Goal: Task Accomplishment & Management: Manage account settings

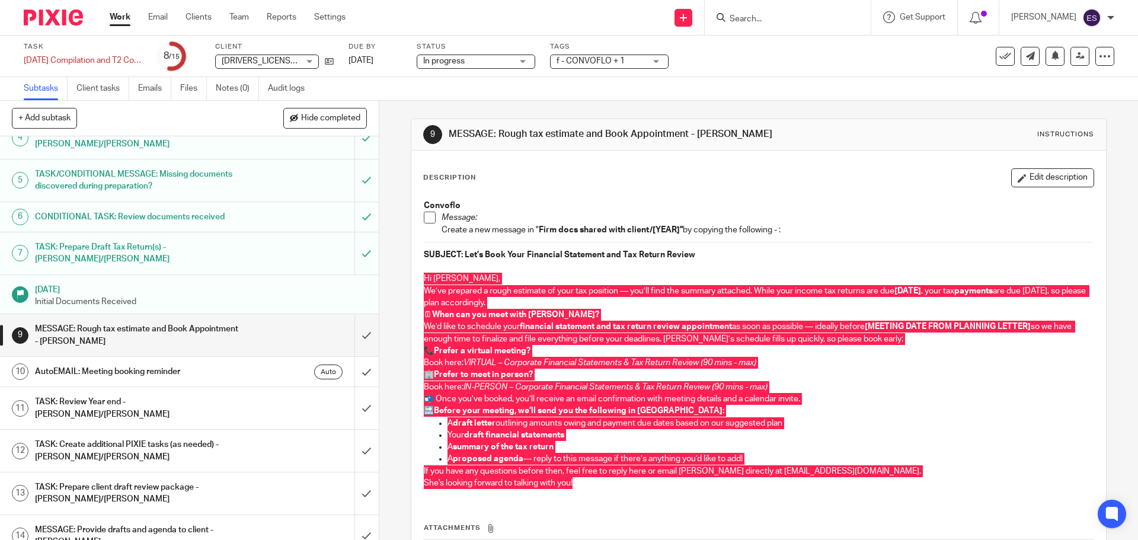
scroll to position [178, 0]
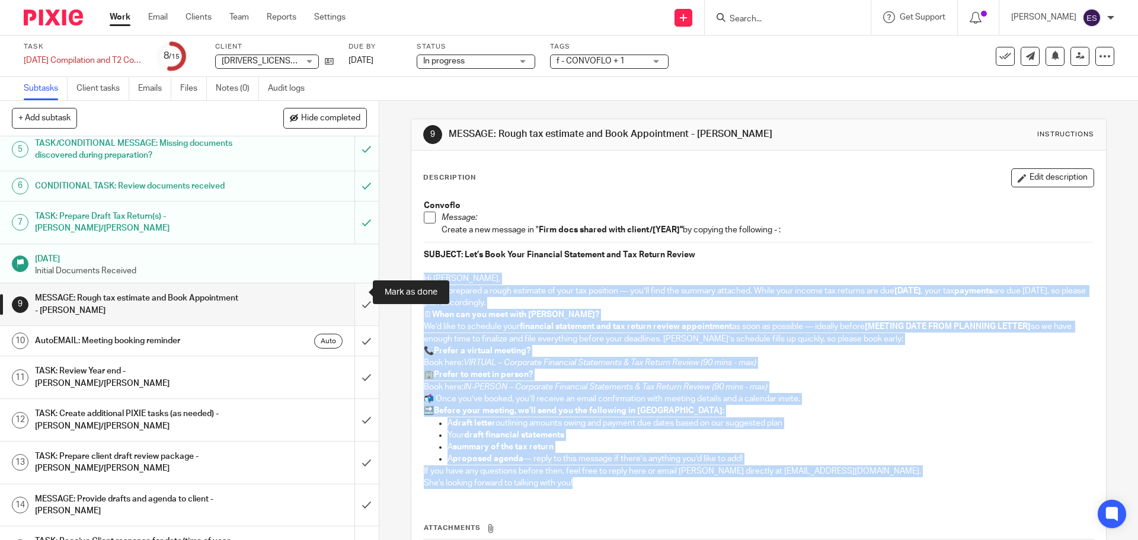
click at [353, 289] on input "submit" at bounding box center [189, 304] width 379 height 42
click at [351, 326] on input "submit" at bounding box center [189, 341] width 379 height 30
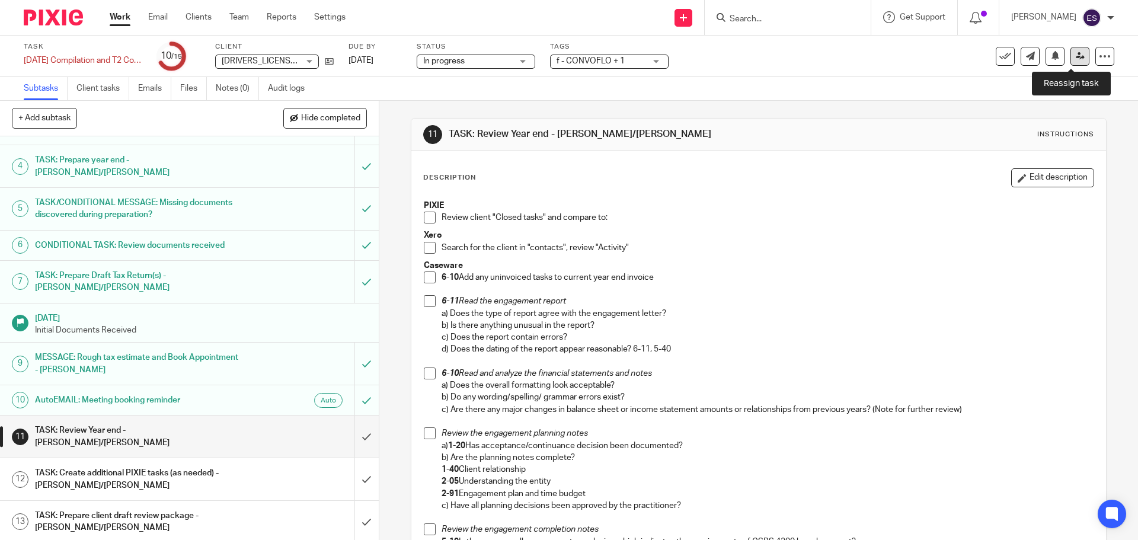
click at [1076, 55] on icon at bounding box center [1080, 56] width 9 height 9
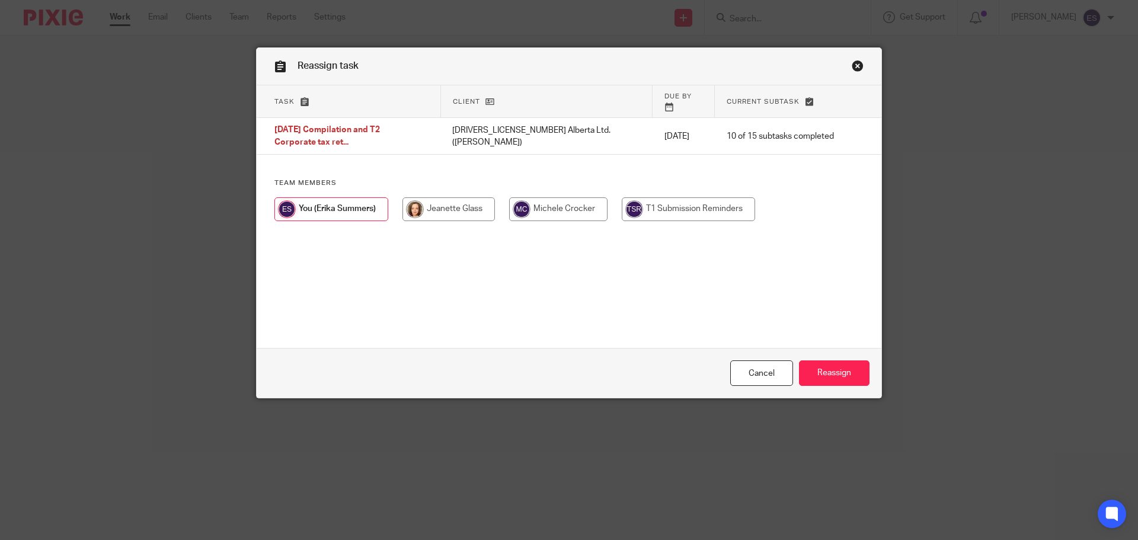
click at [411, 197] on input "radio" at bounding box center [448, 209] width 92 height 24
radio input "true"
drag, startPoint x: 748, startPoint y: 378, endPoint x: 420, endPoint y: 331, distance: 331.1
click at [747, 378] on link "Cancel" at bounding box center [761, 372] width 63 height 25
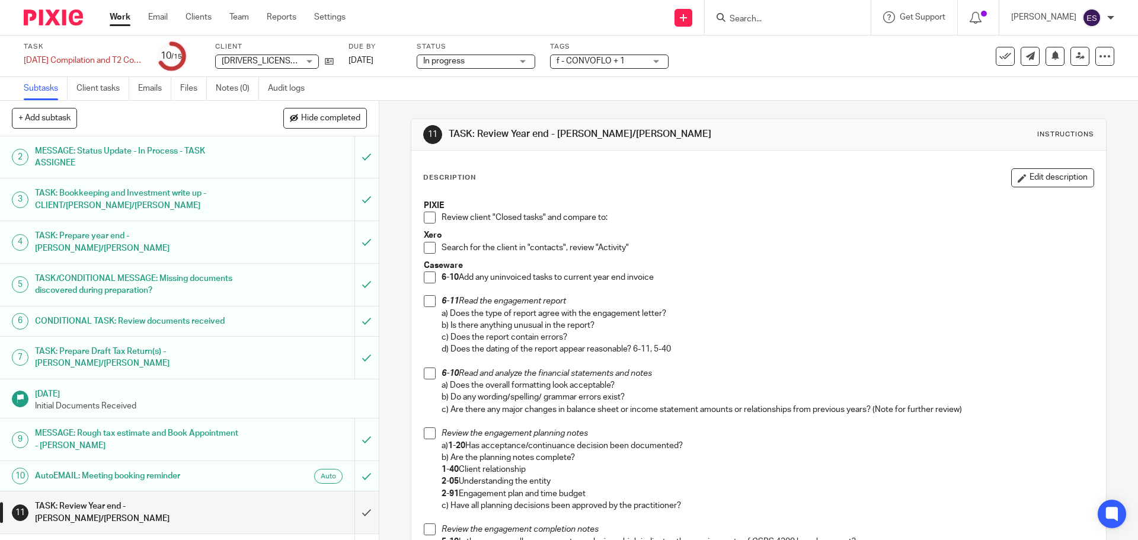
scroll to position [178, 0]
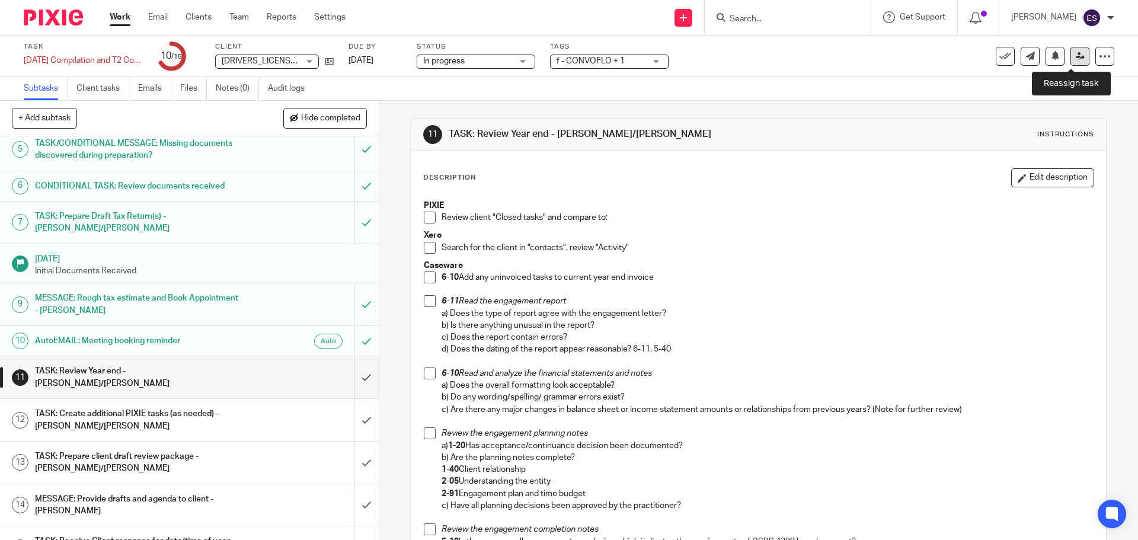
click at [1076, 56] on icon at bounding box center [1080, 56] width 9 height 9
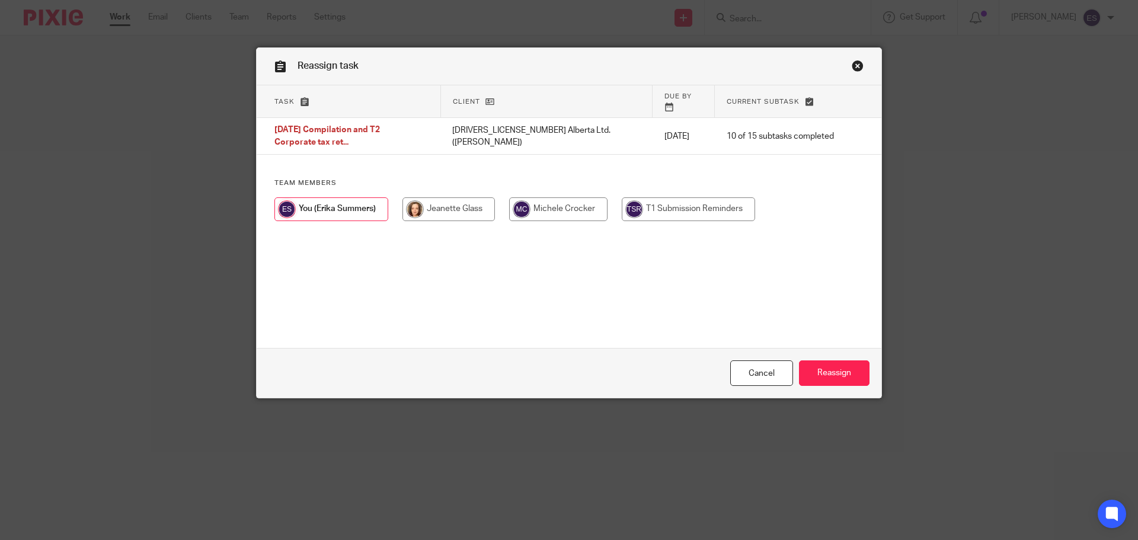
click at [434, 197] on input "radio" at bounding box center [448, 209] width 92 height 24
radio input "true"
click at [835, 367] on input "Reassign" at bounding box center [834, 372] width 71 height 25
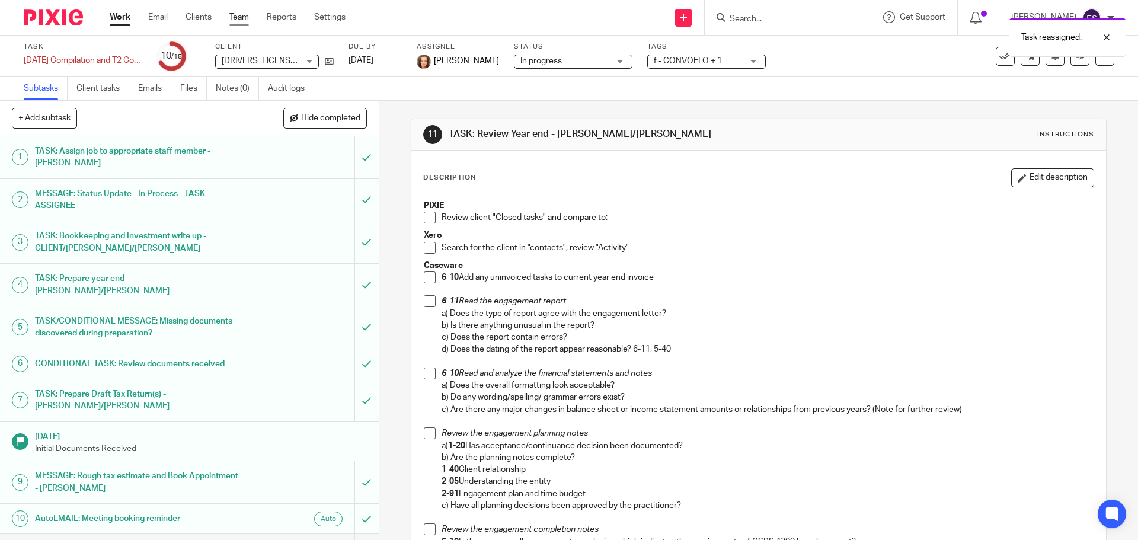
click at [245, 14] on link "Team" at bounding box center [239, 17] width 20 height 12
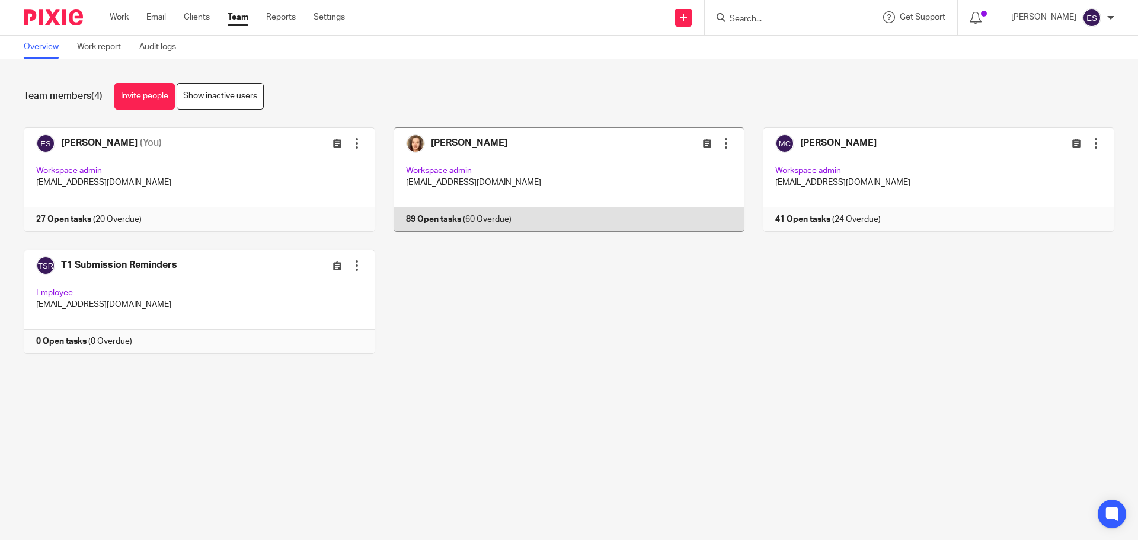
click at [441, 154] on link at bounding box center [560, 179] width 370 height 104
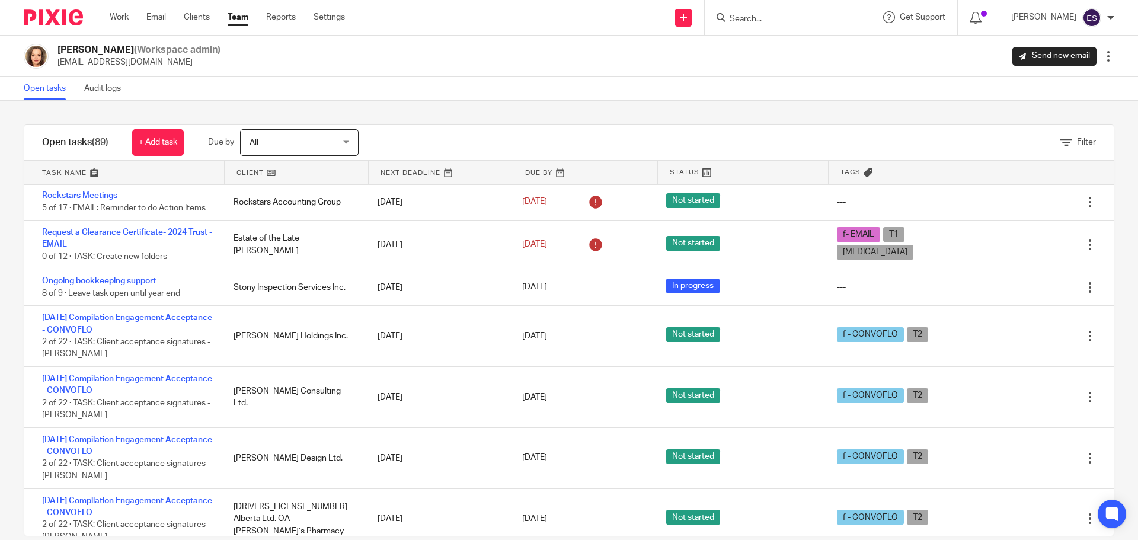
scroll to position [2904, 0]
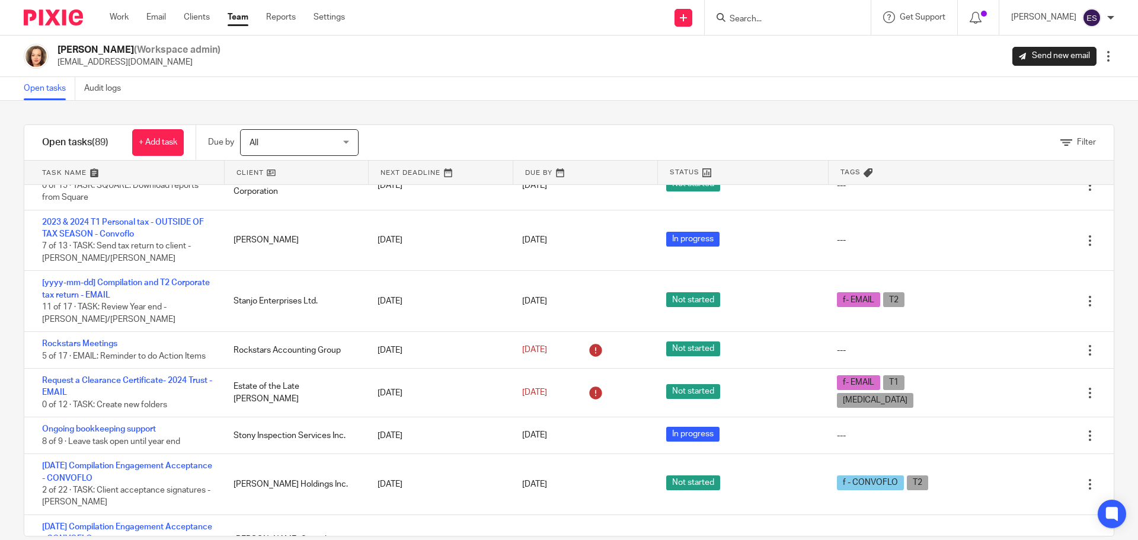
click at [240, 20] on link "Team" at bounding box center [238, 17] width 21 height 12
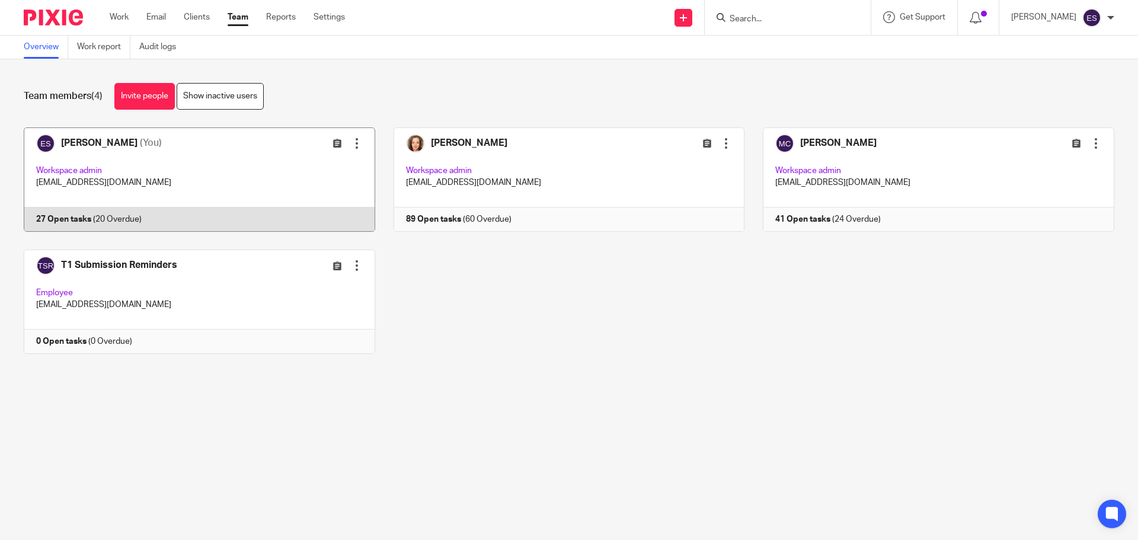
click at [81, 165] on link at bounding box center [190, 179] width 370 height 104
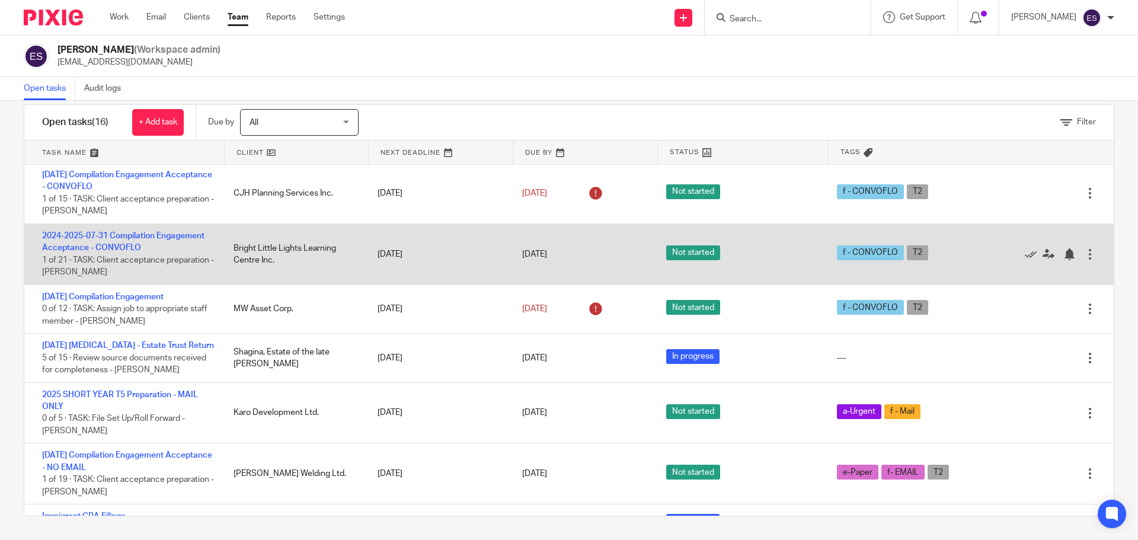
scroll to position [561, 0]
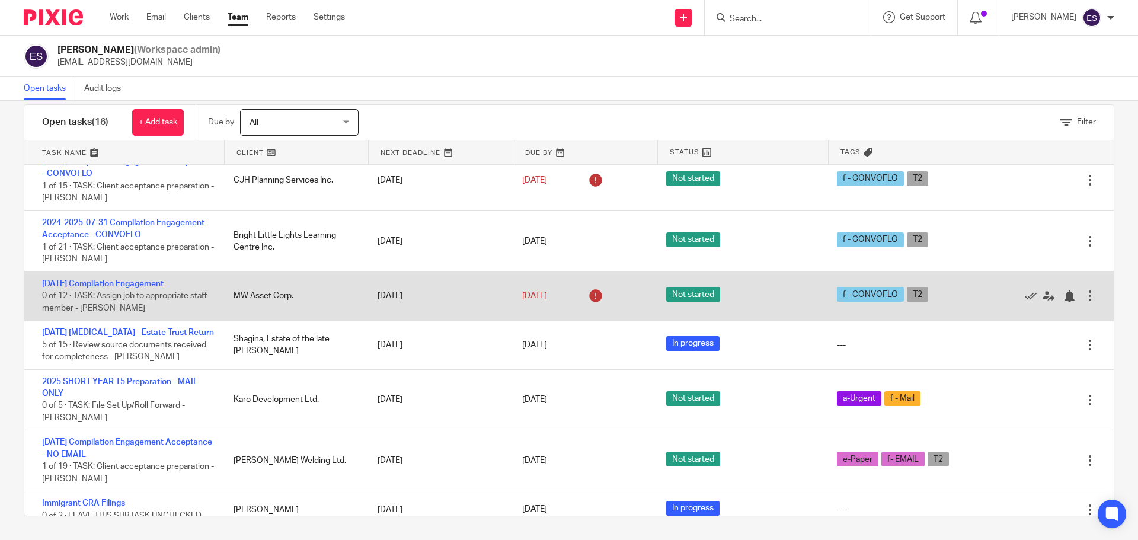
click at [122, 280] on link "[DATE] Compilation Engagement" at bounding box center [103, 284] width 122 height 8
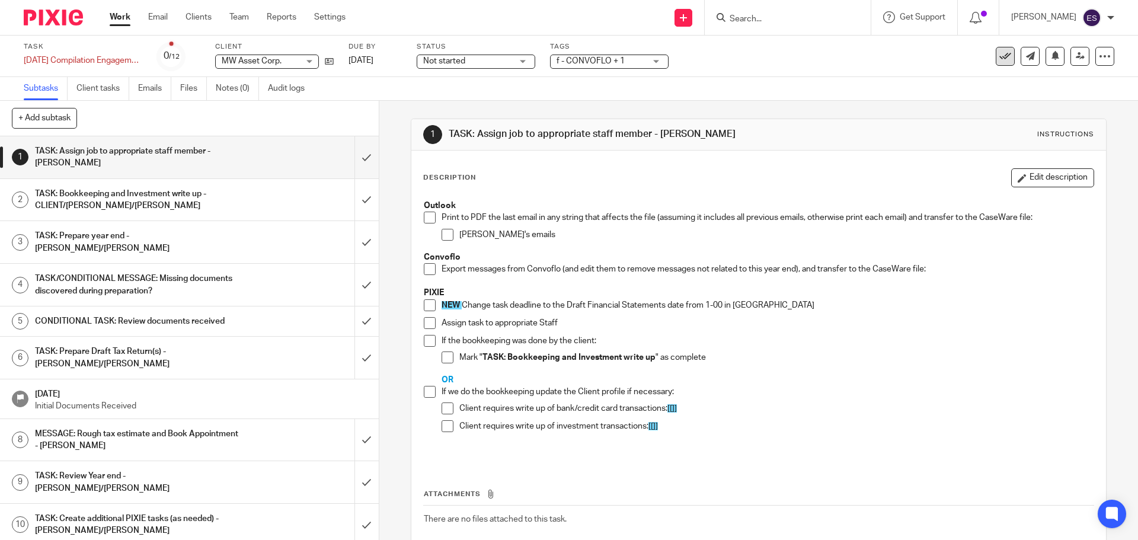
click at [999, 55] on icon at bounding box center [1005, 56] width 12 height 12
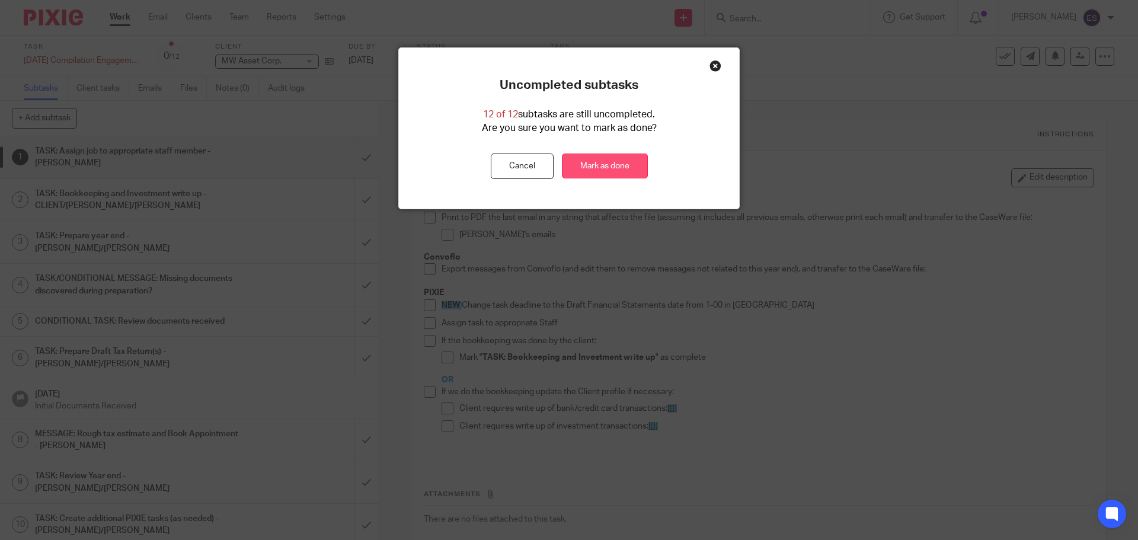
click at [580, 173] on link "Mark as done" at bounding box center [605, 166] width 86 height 25
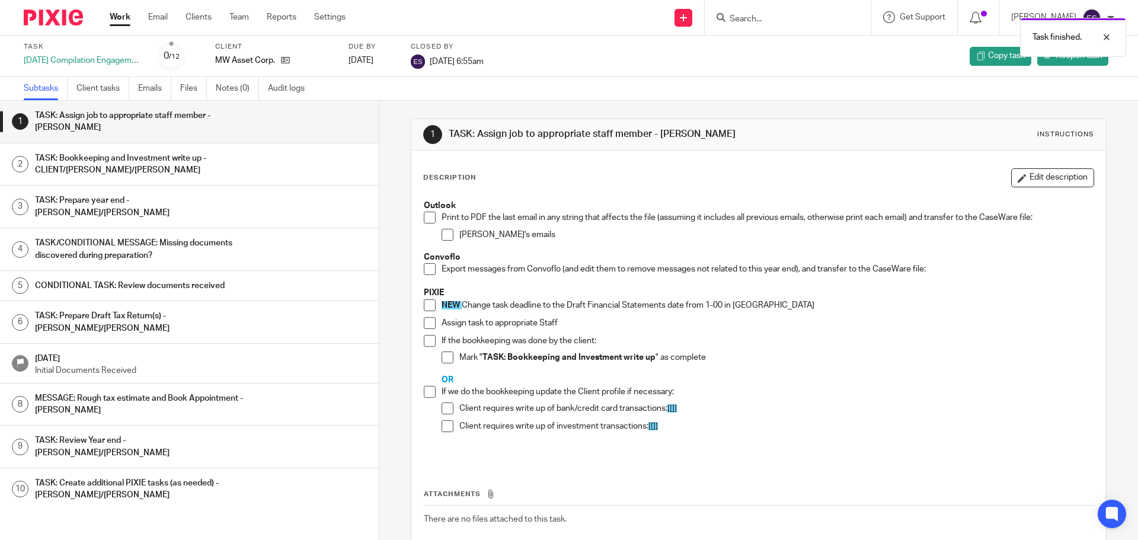
click at [117, 18] on link "Work" at bounding box center [120, 17] width 21 height 12
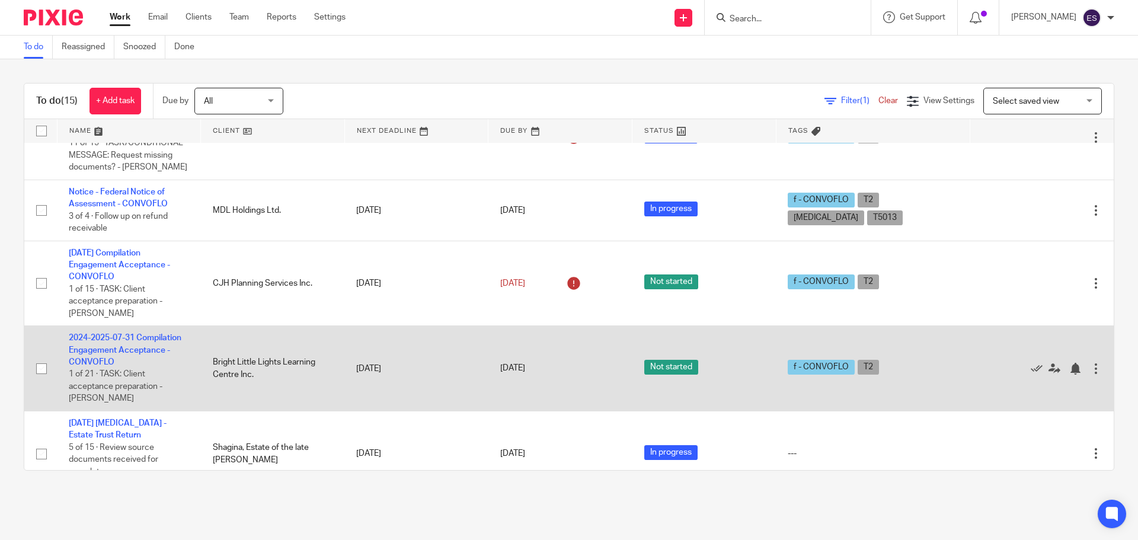
scroll to position [593, 0]
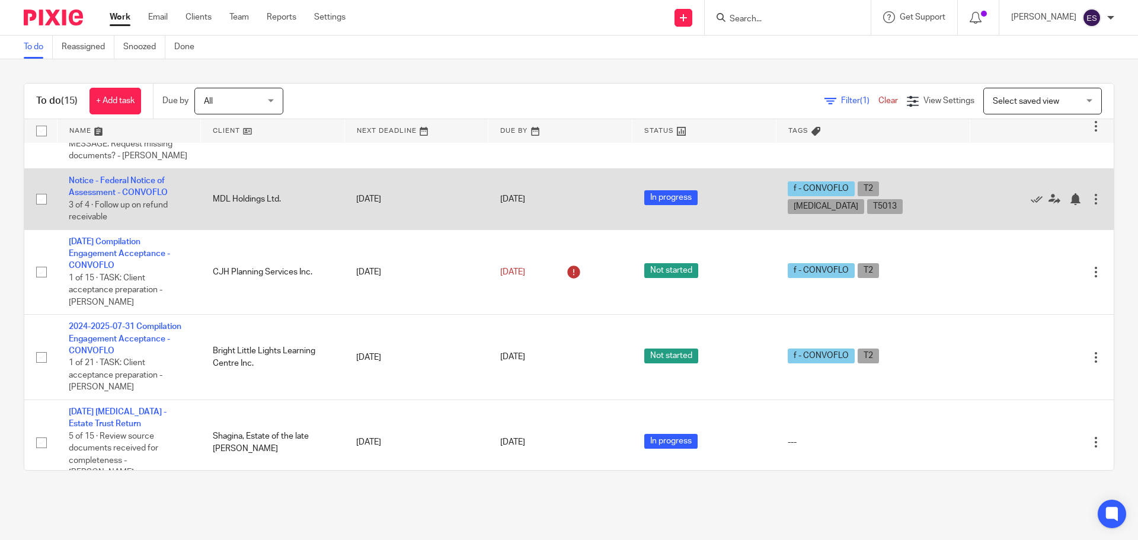
click at [149, 186] on td "Notice - Federal Notice of Assessment - CONVOFLO 3 of 4 · Follow up on refund r…" at bounding box center [129, 198] width 144 height 61
click at [139, 183] on link "Notice - Federal Notice of Assessment - CONVOFLO" at bounding box center [118, 187] width 99 height 20
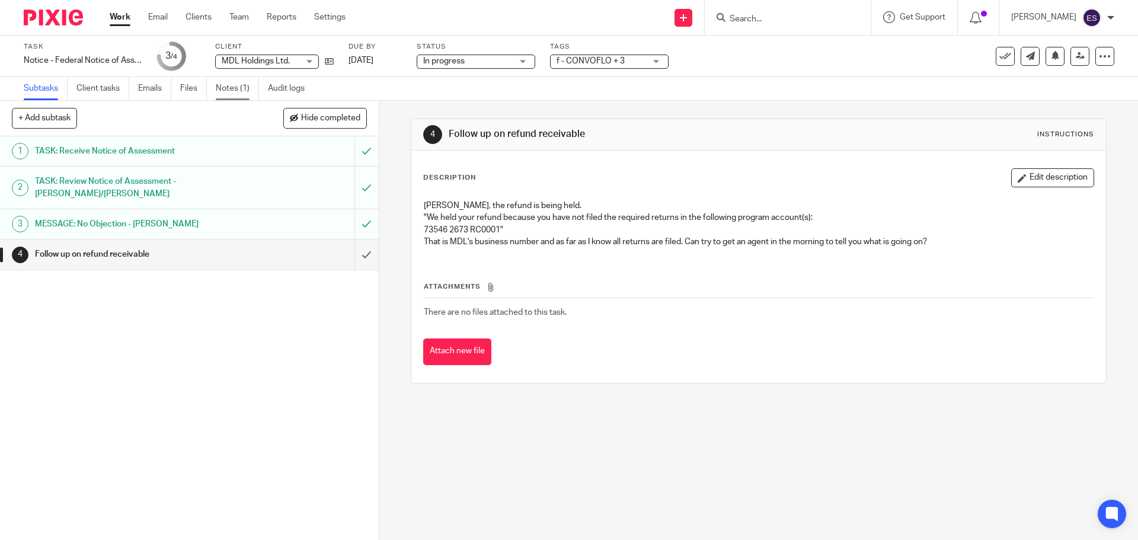
click at [226, 82] on link "Notes (1)" at bounding box center [237, 88] width 43 height 23
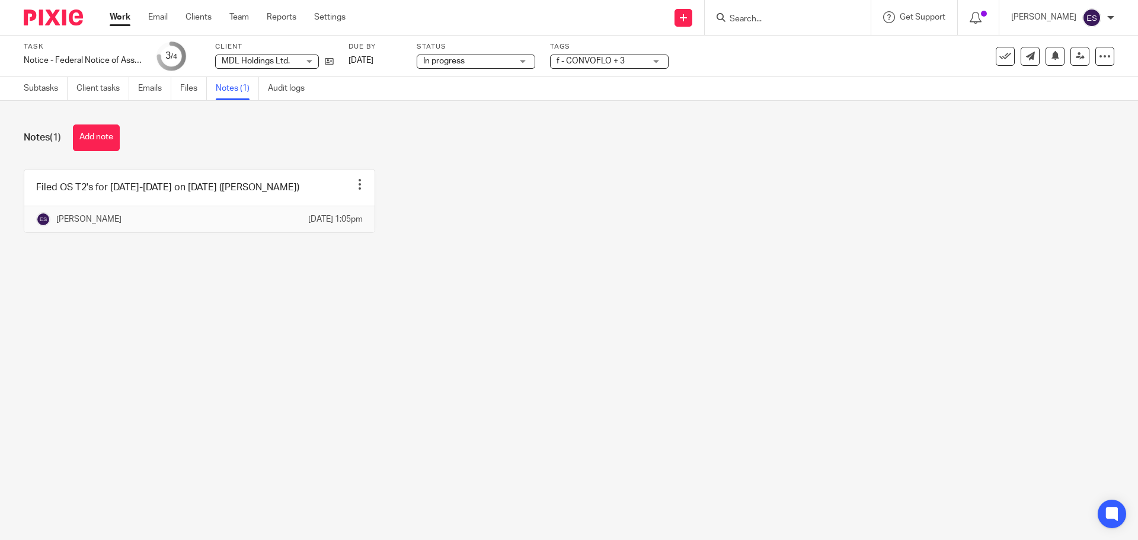
click at [122, 20] on link "Work" at bounding box center [120, 17] width 21 height 12
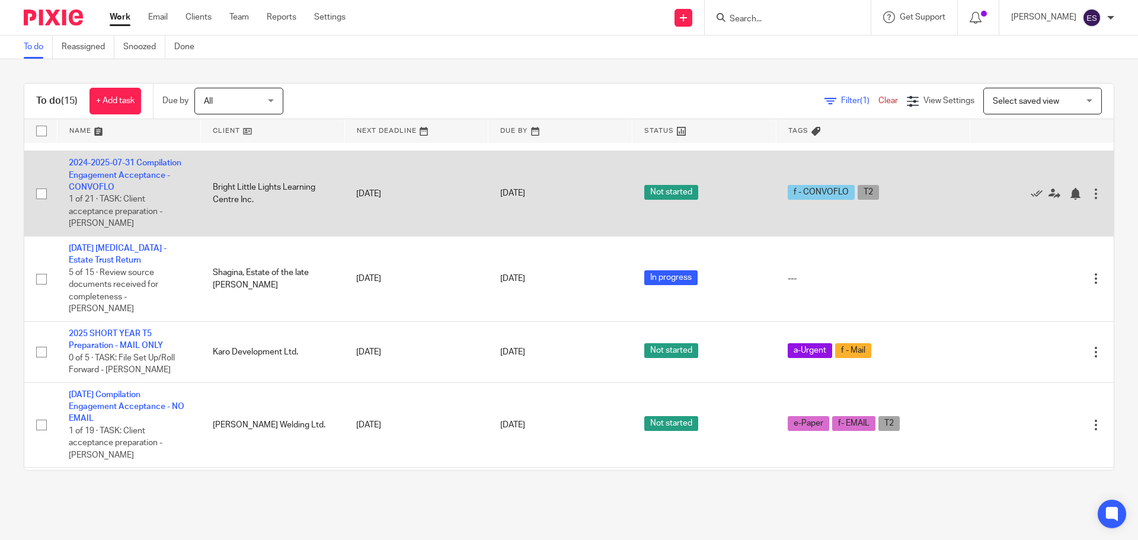
scroll to position [771, 0]
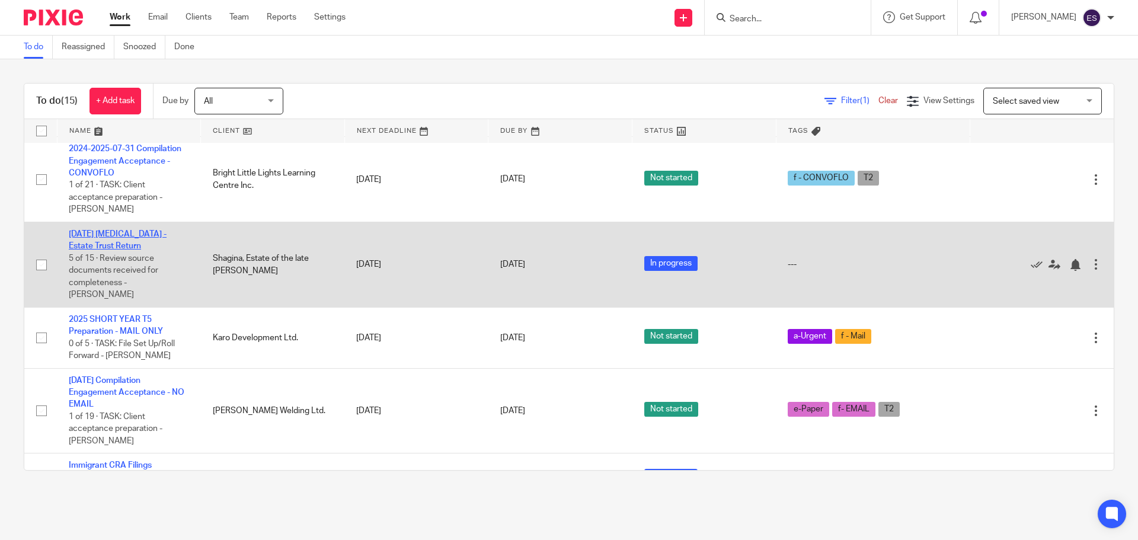
click at [122, 231] on link "[DATE] [MEDICAL_DATA] - Estate Trust Return" at bounding box center [118, 240] width 98 height 20
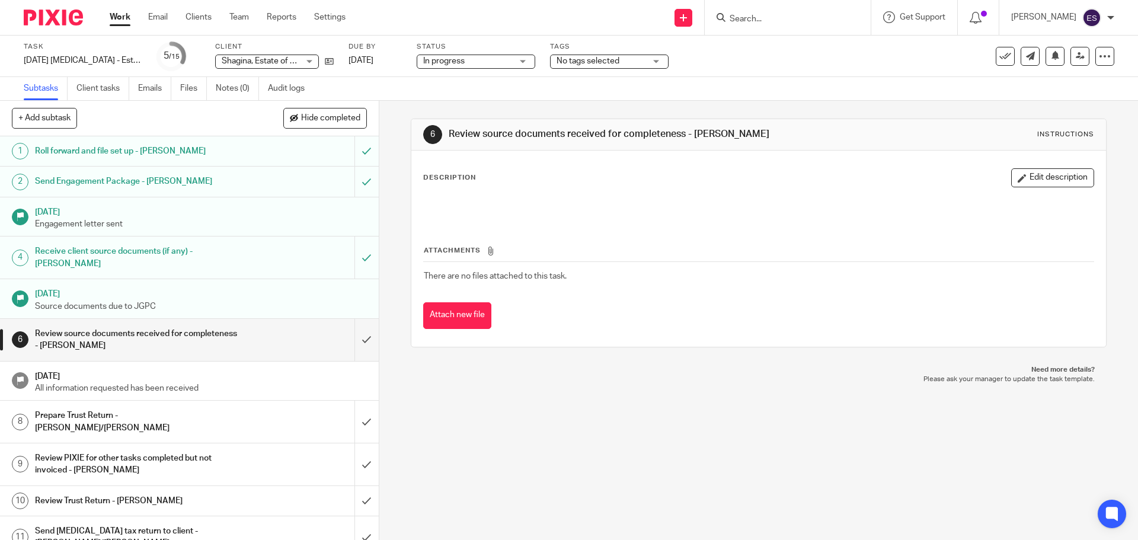
click at [118, 18] on link "Work" at bounding box center [120, 17] width 21 height 12
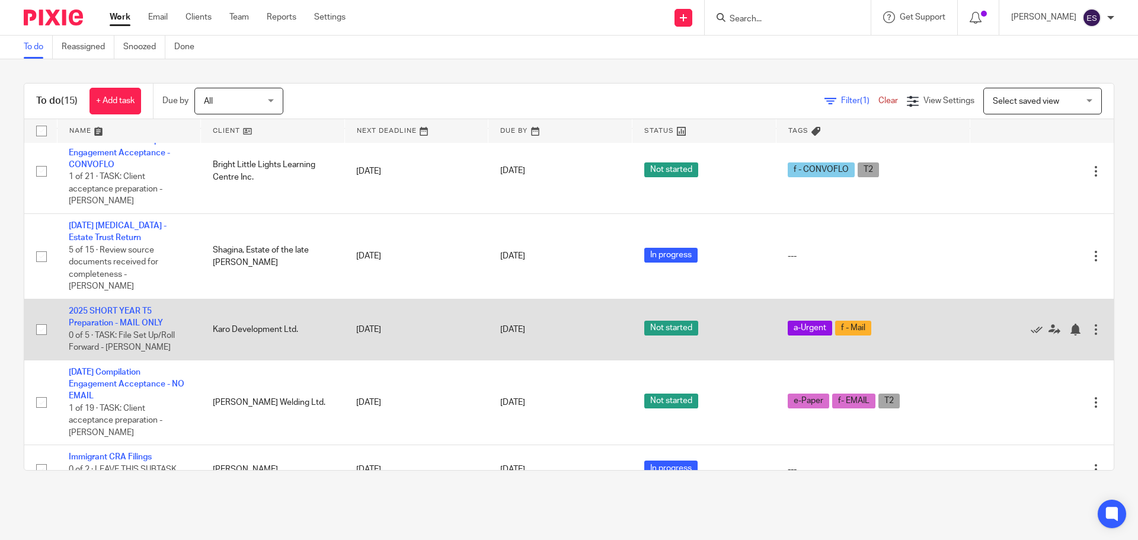
scroll to position [790, 0]
